Goal: Task Accomplishment & Management: Complete application form

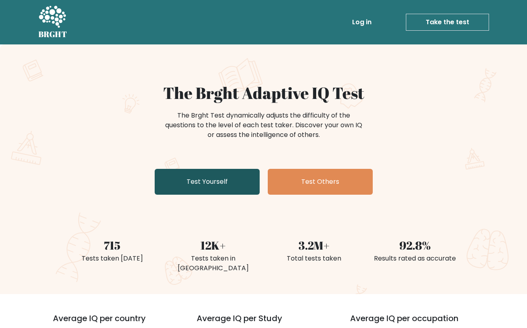
click at [215, 174] on link "Test Yourself" at bounding box center [207, 182] width 105 height 26
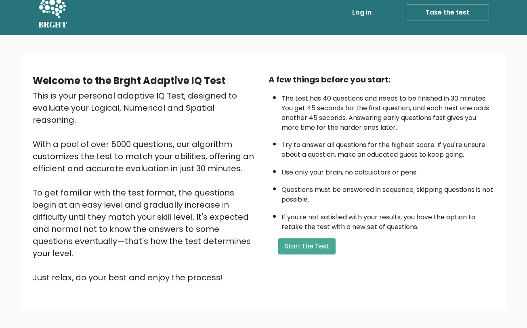
scroll to position [42, 0]
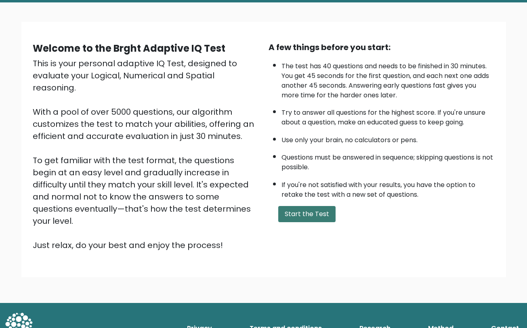
drag, startPoint x: 302, startPoint y: 212, endPoint x: 298, endPoint y: 214, distance: 5.2
click at [302, 212] on button "Start the Test" at bounding box center [306, 214] width 57 height 16
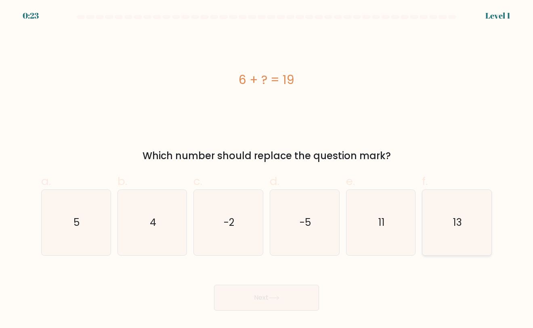
click at [442, 225] on icon "13" at bounding box center [456, 222] width 65 height 65
click at [267, 169] on input "f. 13" at bounding box center [267, 166] width 0 height 5
radio input "true"
click at [279, 296] on icon at bounding box center [274, 298] width 10 height 4
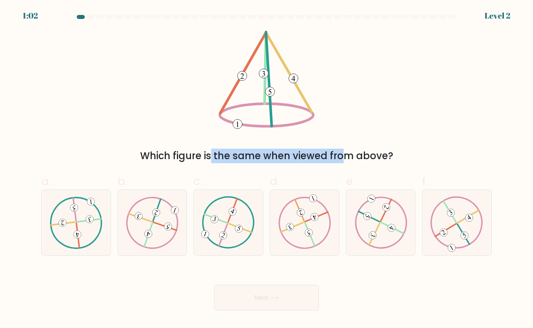
drag, startPoint x: 185, startPoint y: 156, endPoint x: 286, endPoint y: 157, distance: 101.0
click at [280, 157] on div "Which figure is the same when viewed from above?" at bounding box center [266, 156] width 441 height 15
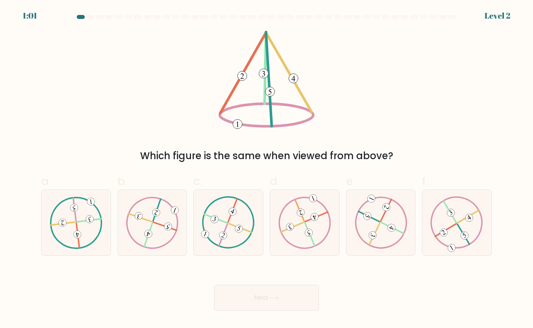
click at [302, 156] on div "Which figure is the same when viewed from above?" at bounding box center [266, 156] width 441 height 15
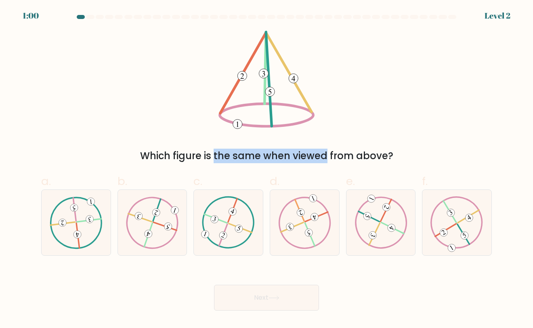
drag, startPoint x: 155, startPoint y: 155, endPoint x: 250, endPoint y: 157, distance: 94.9
click at [248, 157] on div "Which figure is the same when viewed from above?" at bounding box center [266, 156] width 441 height 15
click at [251, 157] on div "Which figure is the same when viewed from above?" at bounding box center [266, 156] width 441 height 15
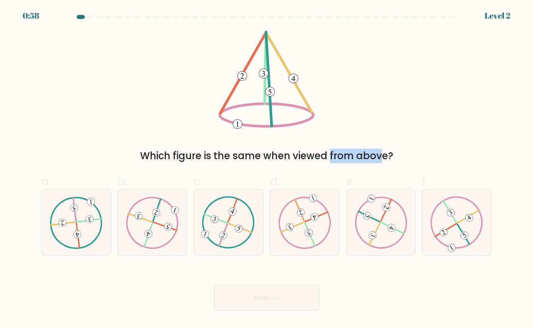
drag, startPoint x: 286, startPoint y: 156, endPoint x: 303, endPoint y: 157, distance: 17.0
click at [302, 157] on div "Which figure is the same when viewed from above?" at bounding box center [266, 156] width 441 height 15
click at [330, 156] on div "Which figure is the same when viewed from above?" at bounding box center [266, 156] width 441 height 15
click at [435, 220] on icon at bounding box center [456, 222] width 53 height 52
click at [267, 169] on input "f." at bounding box center [267, 166] width 0 height 5
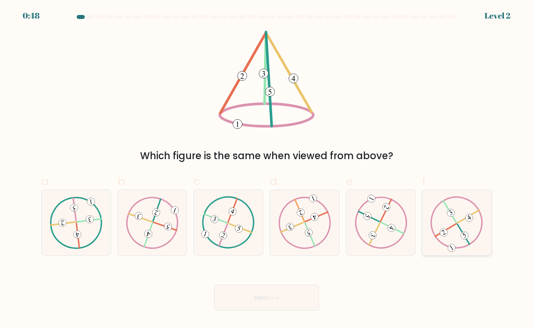
radio input "true"
click at [252, 295] on button "Next" at bounding box center [266, 298] width 105 height 26
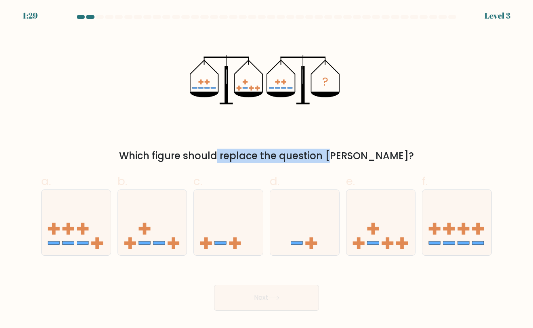
drag, startPoint x: 179, startPoint y: 154, endPoint x: 299, endPoint y: 159, distance: 120.4
click at [296, 159] on div "Which figure should replace the question mark?" at bounding box center [266, 156] width 441 height 15
click at [304, 159] on div "Which figure should replace the question mark?" at bounding box center [266, 156] width 441 height 15
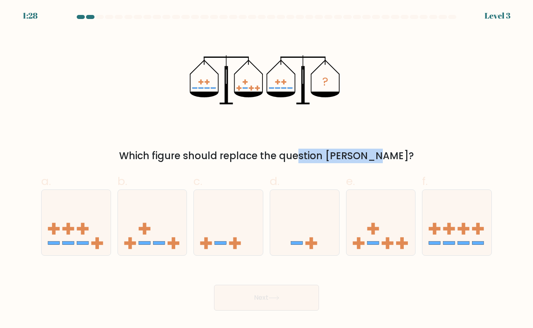
drag, startPoint x: 254, startPoint y: 157, endPoint x: 332, endPoint y: 157, distance: 77.9
click at [331, 157] on div "Which figure should replace the question mark?" at bounding box center [266, 156] width 441 height 15
click at [332, 157] on div "Which figure should replace the question mark?" at bounding box center [266, 156] width 441 height 15
click at [396, 227] on icon at bounding box center [380, 222] width 69 height 57
click at [267, 169] on input "e." at bounding box center [267, 166] width 0 height 5
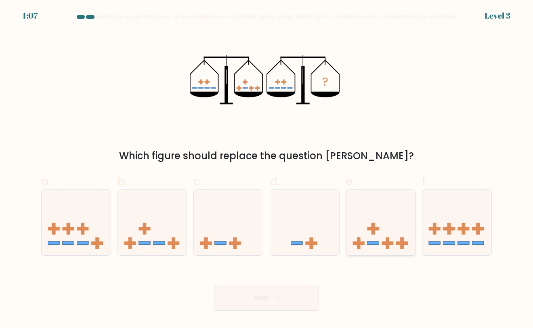
radio input "true"
click at [277, 293] on button "Next" at bounding box center [266, 298] width 105 height 26
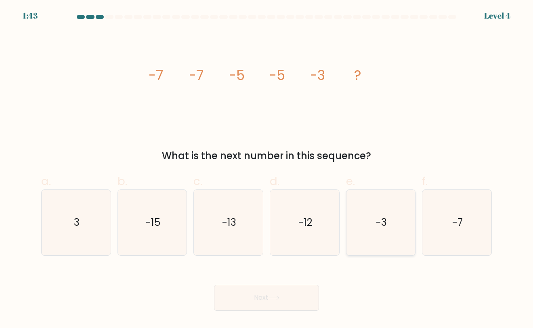
click at [386, 229] on icon "-3" at bounding box center [380, 222] width 65 height 65
click at [267, 169] on input "e. -3" at bounding box center [267, 166] width 0 height 5
radio input "true"
click at [286, 298] on button "Next" at bounding box center [266, 298] width 105 height 26
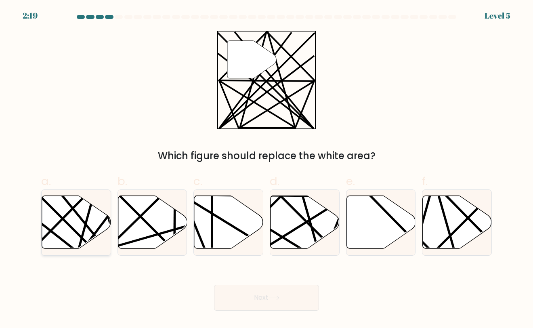
click at [78, 227] on icon at bounding box center [76, 222] width 69 height 53
click at [267, 169] on input "a." at bounding box center [267, 166] width 0 height 5
radio input "true"
click at [256, 298] on button "Next" at bounding box center [266, 298] width 105 height 26
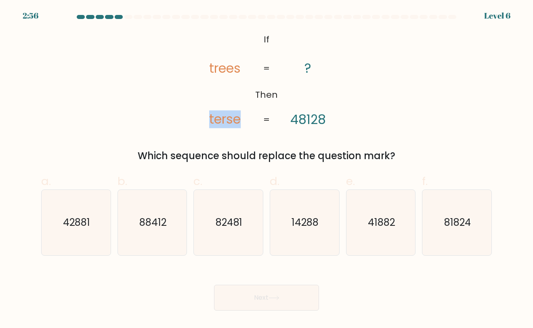
drag, startPoint x: 208, startPoint y: 122, endPoint x: 262, endPoint y: 117, distance: 54.0
click at [247, 120] on icon "@import url('https://fonts.googleapis.com/css?family=Abril+Fatface:400,100,100i…" at bounding box center [267, 80] width 160 height 99
click at [335, 85] on icon "@import url('https://fonts.googleapis.com/css?family=Abril+Fatface:400,100,100i…" at bounding box center [267, 80] width 160 height 99
click at [370, 233] on icon "41882" at bounding box center [380, 222] width 65 height 65
click at [267, 169] on input "e. 41882" at bounding box center [267, 166] width 0 height 5
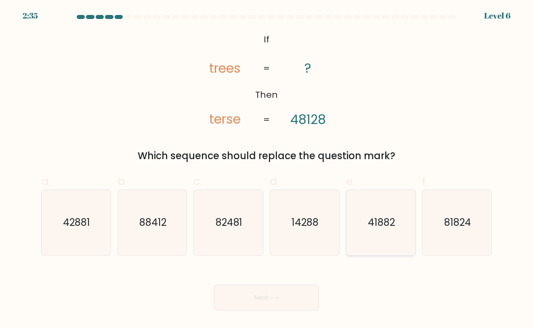
radio input "true"
click at [250, 300] on button "Next" at bounding box center [266, 298] width 105 height 26
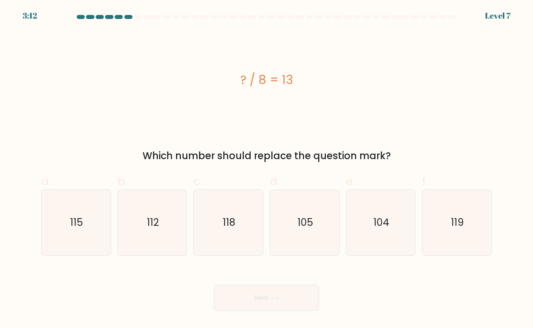
click at [267, 298] on button "Next" at bounding box center [266, 298] width 105 height 26
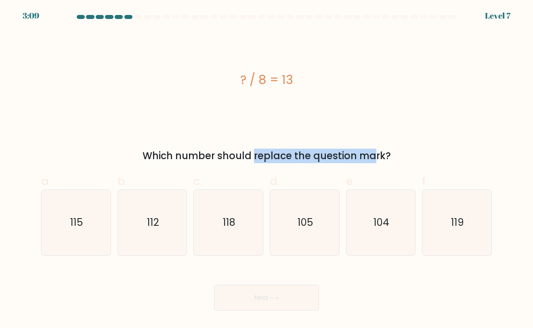
drag, startPoint x: 178, startPoint y: 160, endPoint x: 302, endPoint y: 156, distance: 124.8
click at [302, 156] on div "Which number should replace the question mark?" at bounding box center [266, 156] width 441 height 15
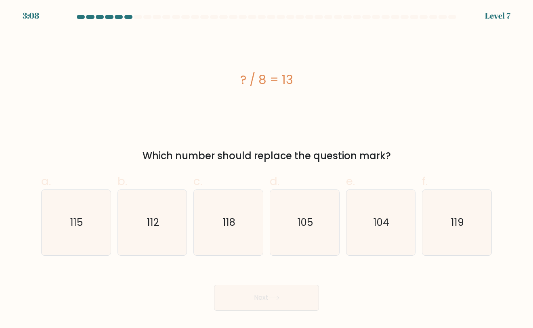
click at [323, 154] on div "Which number should replace the question mark?" at bounding box center [266, 156] width 441 height 15
drag, startPoint x: 261, startPoint y: 84, endPoint x: 291, endPoint y: 82, distance: 29.5
click at [291, 83] on div "? / 8 = 13" at bounding box center [266, 80] width 451 height 18
click at [291, 82] on div "? / 8 = 13" at bounding box center [266, 80] width 451 height 18
click at [377, 218] on text "104" at bounding box center [382, 222] width 16 height 13
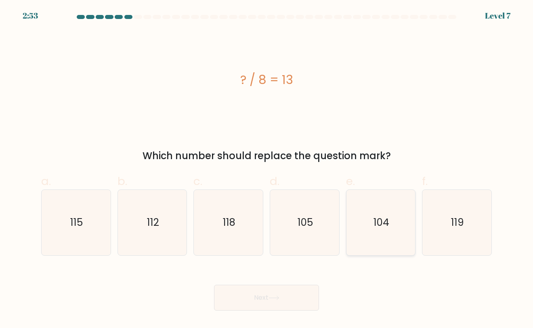
click at [267, 169] on input "e. 104" at bounding box center [267, 166] width 0 height 5
radio input "true"
click at [279, 297] on icon at bounding box center [274, 298] width 11 height 4
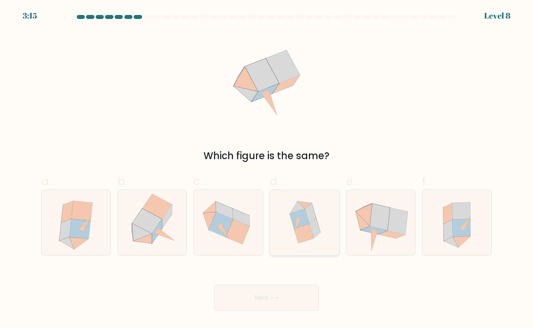
click at [308, 237] on icon at bounding box center [304, 233] width 20 height 19
click at [267, 169] on input "d." at bounding box center [267, 166] width 0 height 5
radio input "true"
click at [283, 297] on button "Next" at bounding box center [266, 298] width 105 height 26
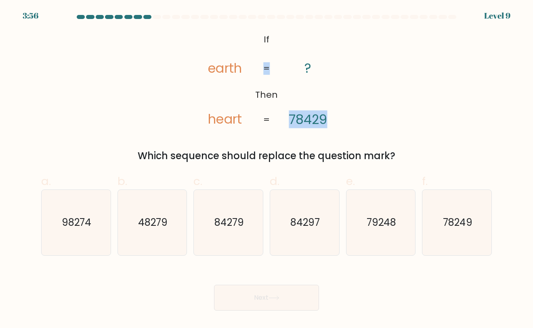
drag, startPoint x: 295, startPoint y: 65, endPoint x: 328, endPoint y: 69, distance: 33.8
click at [328, 69] on icon "@import url('https://fonts.googleapis.com/css?family=Abril+Fatface:400,100,100i…" at bounding box center [267, 80] width 160 height 99
click at [355, 74] on div "@import url('https://fonts.googleapis.com/css?family=Abril+Fatface:400,100,100i…" at bounding box center [266, 97] width 460 height 132
click at [326, 122] on tspan "78429" at bounding box center [308, 119] width 38 height 18
click at [380, 120] on div "@import url('https://fonts.googleapis.com/css?family=Abril+Fatface:400,100,100i…" at bounding box center [266, 97] width 460 height 132
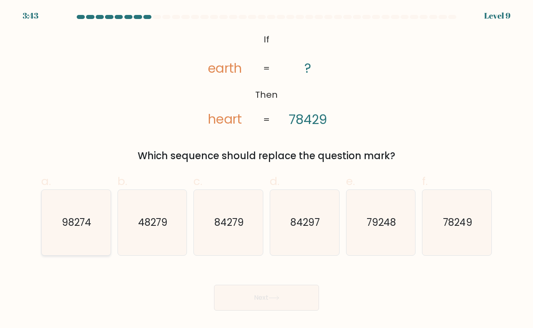
click at [84, 236] on icon "98274" at bounding box center [75, 222] width 65 height 65
click at [267, 169] on input "a. 98274" at bounding box center [267, 166] width 0 height 5
radio input "true"
click at [271, 299] on icon at bounding box center [274, 298] width 11 height 4
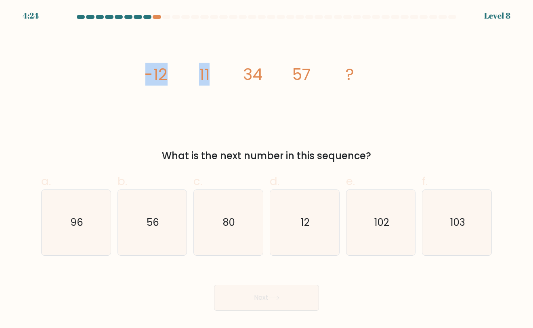
drag, startPoint x: 139, startPoint y: 77, endPoint x: 245, endPoint y: 73, distance: 105.5
click at [229, 74] on div "image/svg+xml -12 11 34 57 ? What is the next number in this sequence?" at bounding box center [266, 97] width 460 height 132
click at [245, 73] on tspan "34" at bounding box center [252, 74] width 19 height 23
drag, startPoint x: 149, startPoint y: 75, endPoint x: 188, endPoint y: 76, distance: 38.8
click at [188, 76] on icon "image/svg+xml -12 11 34 57 ?" at bounding box center [266, 80] width 242 height 99
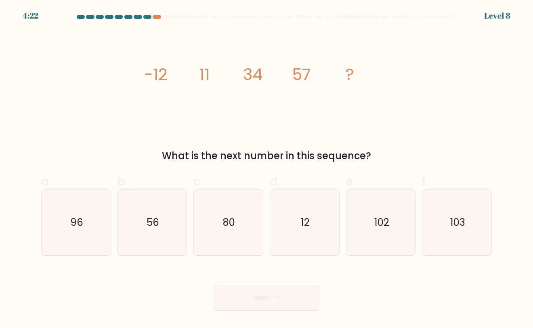
click at [250, 86] on icon "image/svg+xml -12 11 34 57 ?" at bounding box center [266, 80] width 242 height 99
drag, startPoint x: 146, startPoint y: 76, endPoint x: 180, endPoint y: 76, distance: 34.3
click at [180, 76] on icon "image/svg+xml -12 11 34 57 ?" at bounding box center [266, 80] width 242 height 99
click at [198, 84] on icon "image/svg+xml -12 11 34 57 ?" at bounding box center [266, 80] width 242 height 99
drag, startPoint x: 196, startPoint y: 76, endPoint x: 218, endPoint y: 79, distance: 22.5
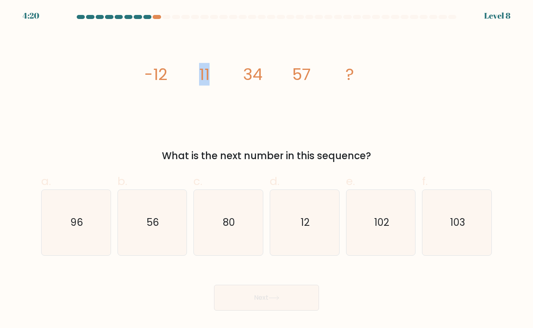
click at [217, 78] on icon "image/svg+xml -12 11 34 57 ?" at bounding box center [266, 80] width 242 height 99
click at [225, 82] on icon "image/svg+xml -12 11 34 57 ?" at bounding box center [266, 80] width 242 height 99
drag, startPoint x: 164, startPoint y: 74, endPoint x: 168, endPoint y: 75, distance: 4.2
click at [166, 74] on div "image/svg+xml -12 11 34 57 ? What is the next number in this sequence?" at bounding box center [266, 97] width 460 height 132
click at [170, 76] on icon "image/svg+xml -12 11 34 57 ?" at bounding box center [266, 80] width 242 height 99
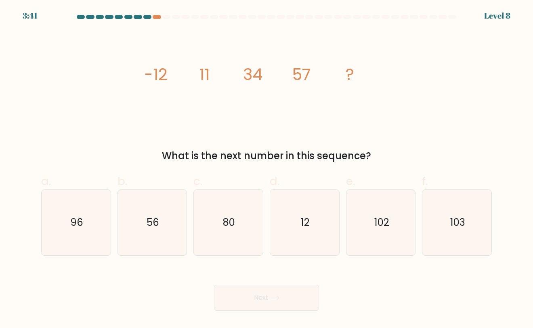
click at [101, 142] on div "image/svg+xml -12 11 34 57 ? What is the next number in this sequence?" at bounding box center [266, 97] width 460 height 132
click at [204, 77] on tspan "11" at bounding box center [204, 74] width 10 height 23
drag, startPoint x: 202, startPoint y: 77, endPoint x: 210, endPoint y: 76, distance: 7.3
click at [210, 76] on icon "image/svg+xml -12 11 34 57 ?" at bounding box center [266, 80] width 242 height 99
click at [208, 77] on tspan "11" at bounding box center [204, 74] width 10 height 23
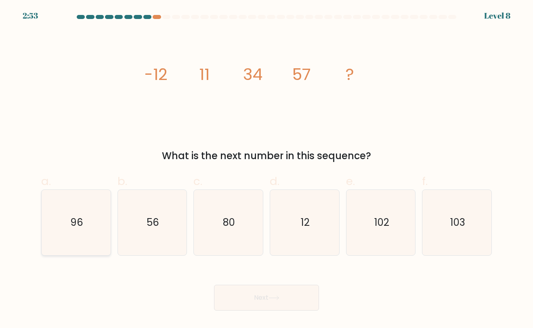
click at [80, 241] on icon "96" at bounding box center [75, 222] width 65 height 65
click at [267, 169] on input "a. 96" at bounding box center [267, 166] width 0 height 5
radio input "true"
click at [282, 306] on button "Next" at bounding box center [266, 298] width 105 height 26
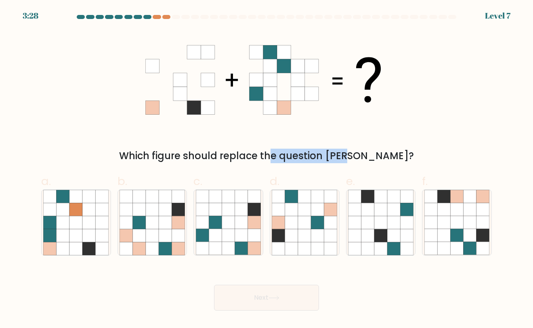
drag, startPoint x: 231, startPoint y: 156, endPoint x: 307, endPoint y: 156, distance: 75.9
click at [305, 156] on div "Which figure should replace the question mark?" at bounding box center [266, 156] width 441 height 15
click at [317, 155] on div "Which figure should replace the question mark?" at bounding box center [266, 156] width 441 height 15
click at [245, 235] on icon at bounding box center [241, 235] width 13 height 13
click at [267, 169] on input "c." at bounding box center [267, 166] width 0 height 5
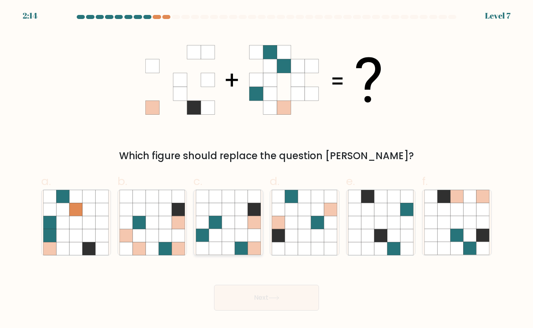
radio input "true"
click at [275, 296] on icon at bounding box center [274, 298] width 11 height 4
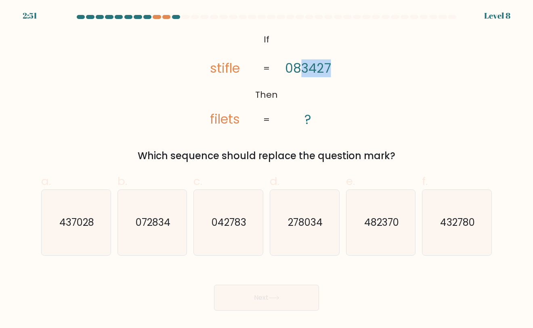
drag, startPoint x: 300, startPoint y: 68, endPoint x: 340, endPoint y: 78, distance: 41.2
click at [340, 78] on icon "@import url('https://fonts.googleapis.com/css?family=Abril+Fatface:400,100,100i…" at bounding box center [267, 80] width 160 height 99
click at [351, 77] on div "@import url('https://fonts.googleapis.com/css?family=Abril+Fatface:400,100,100i…" at bounding box center [266, 97] width 460 height 132
